Goal: Task Accomplishment & Management: Manage account settings

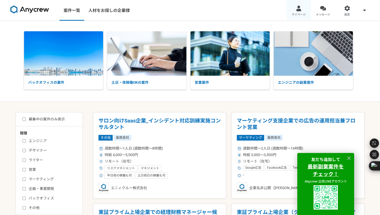
click at [295, 11] on link "マイページ" at bounding box center [299, 10] width 24 height 21
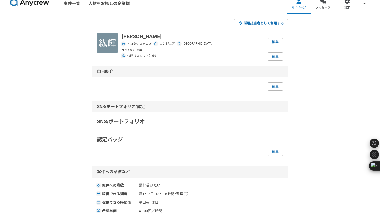
scroll to position [10, 0]
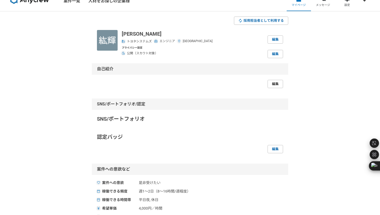
click at [275, 86] on link "編集" at bounding box center [276, 84] width 16 height 8
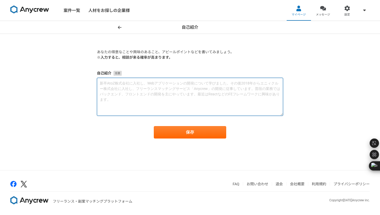
click at [191, 84] on textarea at bounding box center [190, 97] width 186 height 38
paste textarea "【loremipsumd】 sitametc8adipi、elit・seddoe・tempori・utlaboreetdoloremagna。 aliquae…"
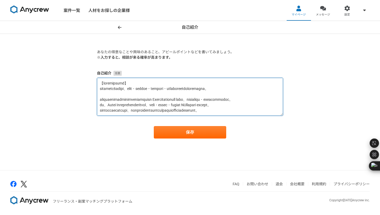
scroll to position [73, 0]
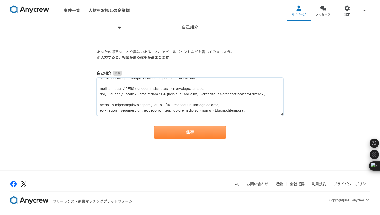
type textarea "【loremipsumd】 sitametc8adipi、elit・seddoe・tempori・utlaboreetdoloremagna。 aliquae…"
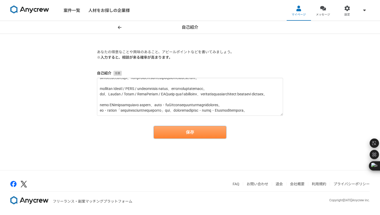
click at [191, 132] on button "保存" at bounding box center [190, 132] width 72 height 12
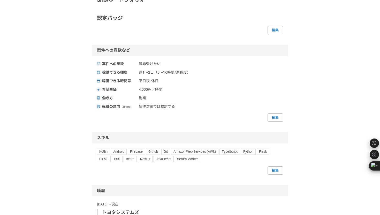
scroll to position [356, 0]
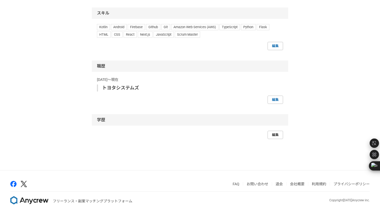
click at [272, 139] on link "編集" at bounding box center [276, 135] width 16 height 8
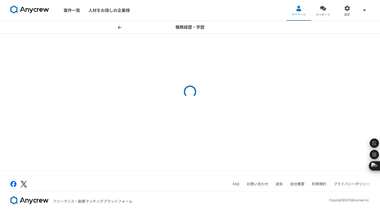
select select "[DATE]"
select select
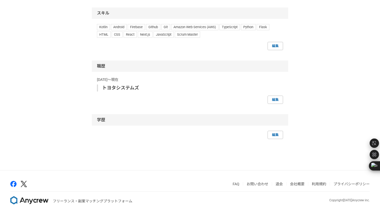
scroll to position [381, 0]
click at [278, 139] on link "編集" at bounding box center [276, 135] width 16 height 8
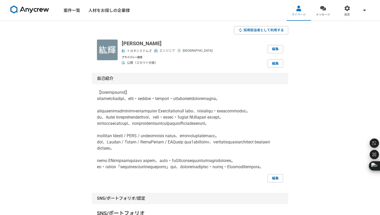
select select "[DATE]"
select select
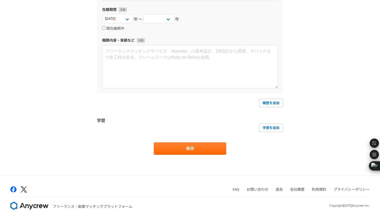
scroll to position [104, 0]
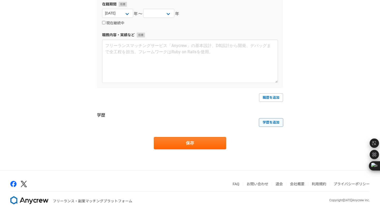
click at [274, 123] on link "学歴を追加" at bounding box center [271, 123] width 24 height 8
select select
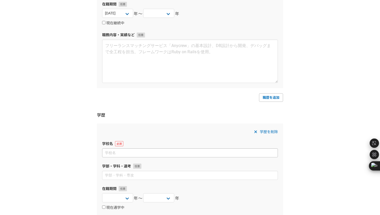
click at [174, 155] on input at bounding box center [190, 153] width 176 height 9
type input "[GEOGRAPHIC_DATA]"
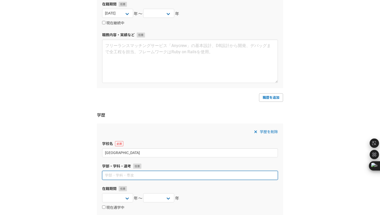
click at [166, 175] on input at bounding box center [190, 175] width 176 height 9
type input "電気専攻"
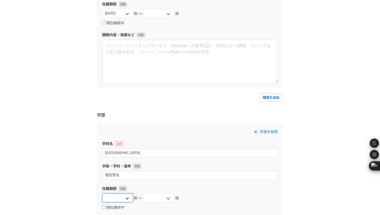
click at [129, 197] on select "[DATE] [DATE] [DATE] [DATE] [DATE] [DATE] [DATE] [DATE] [DATE] [DATE] [DATE] [D…" at bounding box center [117, 198] width 31 height 9
select select "[DATE]"
click at [169, 199] on select "[DATE] [DATE] [DATE] [DATE] [DATE] [DATE] [DATE] [DATE] [DATE] [DATE] [DATE] [D…" at bounding box center [158, 198] width 31 height 9
select select "[DATE]"
click at [128, 201] on select "[DATE] [DATE] [DATE] [DATE] [DATE] [DATE] [DATE] [DATE] [DATE] [DATE] [DATE] [D…" at bounding box center [117, 198] width 31 height 9
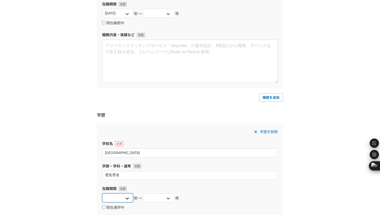
select select "[DATE]"
click at [81, 189] on div "職務経歴・学歴 職務経歴 企業名・団体名 トヨタシステムズ 部署名 在籍期間 [DATE] [DATE] [DATE] [DATE] [DATE] [DATE…" at bounding box center [190, 95] width 380 height 356
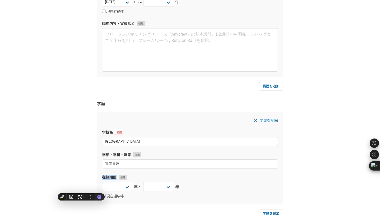
scroll to position [122, 0]
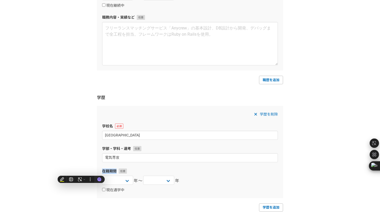
click at [276, 176] on div "[DATE] [DATE] [DATE] [DATE] [DATE] [DATE] [DATE] [DATE] [DATE] [DATE] [DATE] [D…" at bounding box center [190, 181] width 176 height 10
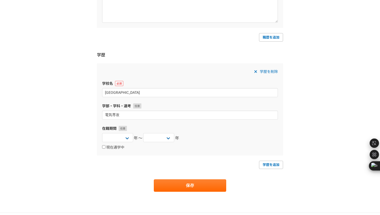
scroll to position [207, 0]
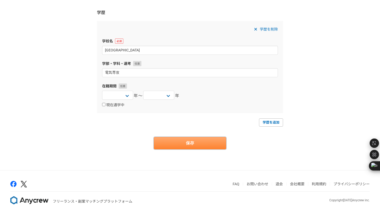
click at [173, 145] on button "保存" at bounding box center [190, 143] width 72 height 12
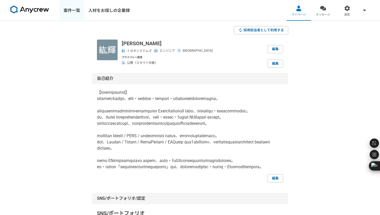
click at [72, 11] on link "案件一覧" at bounding box center [72, 10] width 25 height 21
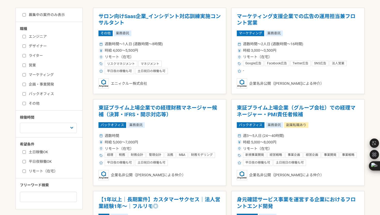
scroll to position [105, 0]
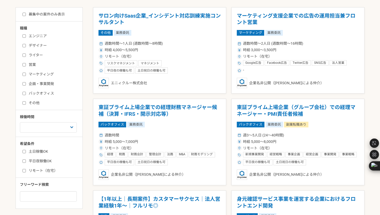
click at [24, 160] on input "平日夜稼働OK" at bounding box center [24, 161] width 3 height 3
checkbox input "true"
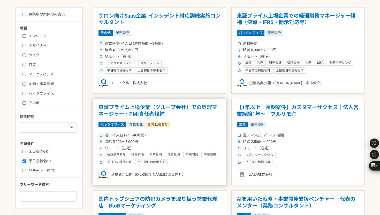
scroll to position [107, 0]
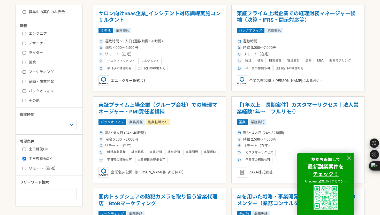
click at [45, 169] on label "リモート（在宅）" at bounding box center [53, 168] width 60 height 5
click at [26, 169] on input "リモート（在宅）" at bounding box center [24, 168] width 3 height 3
checkbox input "true"
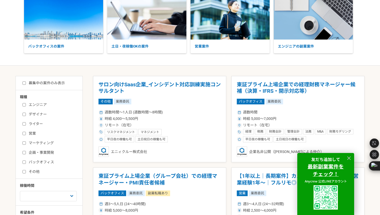
scroll to position [34, 0]
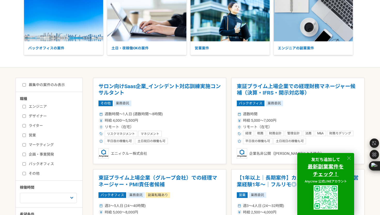
click at [350, 158] on icon at bounding box center [350, 159] width 4 height 4
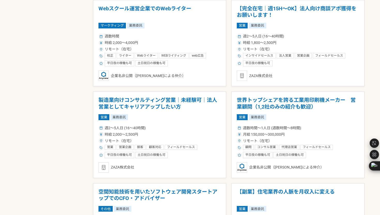
scroll to position [0, 0]
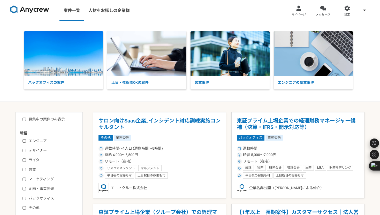
click at [46, 138] on div "エンジニア デザイナー ライター 営業 マーケティング 企画・事業開発 バックオフィス その他" at bounding box center [51, 174] width 62 height 74
click at [43, 140] on label "エンジニア" at bounding box center [53, 140] width 60 height 5
click at [26, 140] on input "エンジニア" at bounding box center [24, 140] width 3 height 3
checkbox input "true"
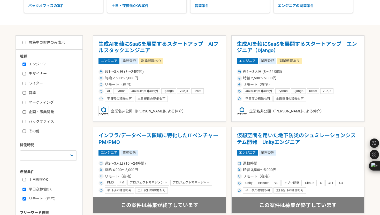
scroll to position [77, 0]
click at [38, 43] on label "募集中の案件のみ表示" at bounding box center [44, 42] width 42 height 5
click at [26, 43] on input "募集中の案件のみ表示" at bounding box center [24, 42] width 3 height 3
checkbox input "true"
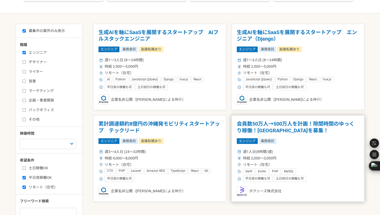
scroll to position [88, 0]
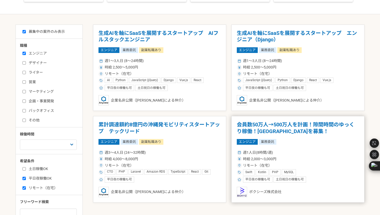
click at [331, 148] on article "会員数50万人→500万人を計画！隙間時間のゆっくり稼働！[GEOGRAPHIC_DATA]を募集！ エンジニア 業務委託 週1人日(8時間/週) 時給 2,…" at bounding box center [298, 159] width 133 height 87
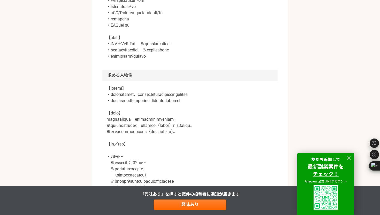
scroll to position [387, 0]
click at [349, 157] on icon at bounding box center [350, 159] width 4 height 4
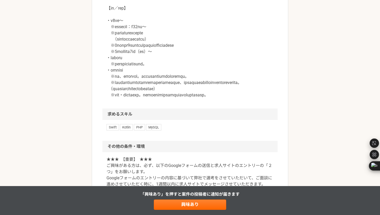
scroll to position [564, 0]
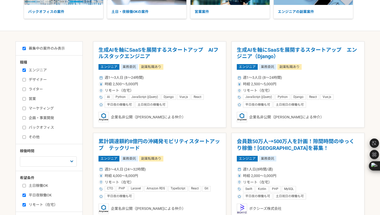
scroll to position [98, 0]
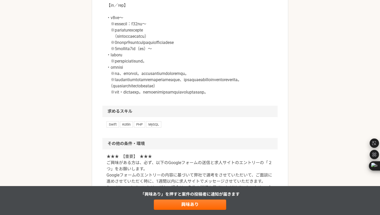
scroll to position [526, 0]
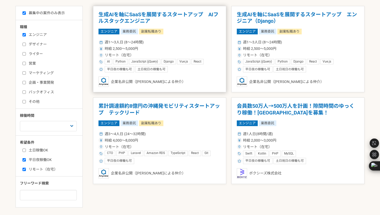
scroll to position [107, 0]
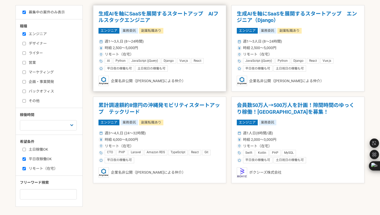
click at [180, 35] on article "生成AIを軸にSaaSを展開するスタートアップ　AIフルスタックエンジニア エンジニア 業務委託 副業転職あり 週1〜3人日 (8〜24時間) 時給 2,50…" at bounding box center [159, 48] width 133 height 87
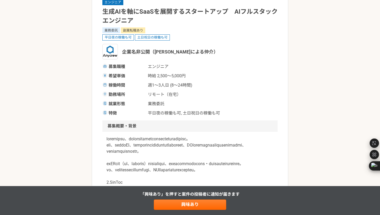
scroll to position [39, 0]
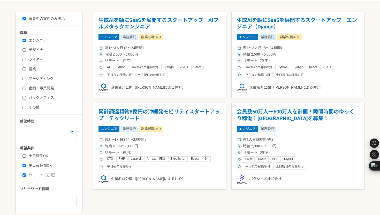
scroll to position [102, 0]
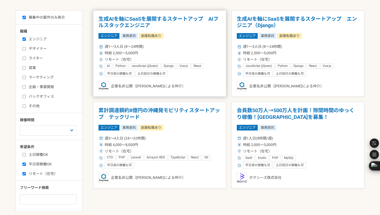
click at [180, 36] on div "エンジニア 業務委託 副業転職あり" at bounding box center [160, 36] width 122 height 6
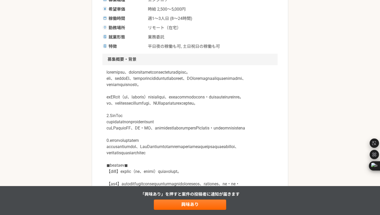
scroll to position [110, 0]
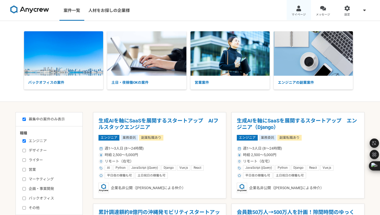
click at [303, 11] on link "マイページ" at bounding box center [299, 10] width 24 height 21
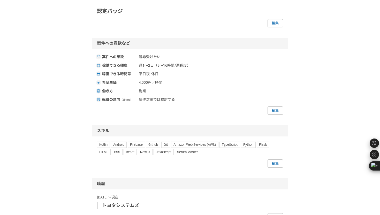
scroll to position [223, 0]
